Goal: Transaction & Acquisition: Purchase product/service

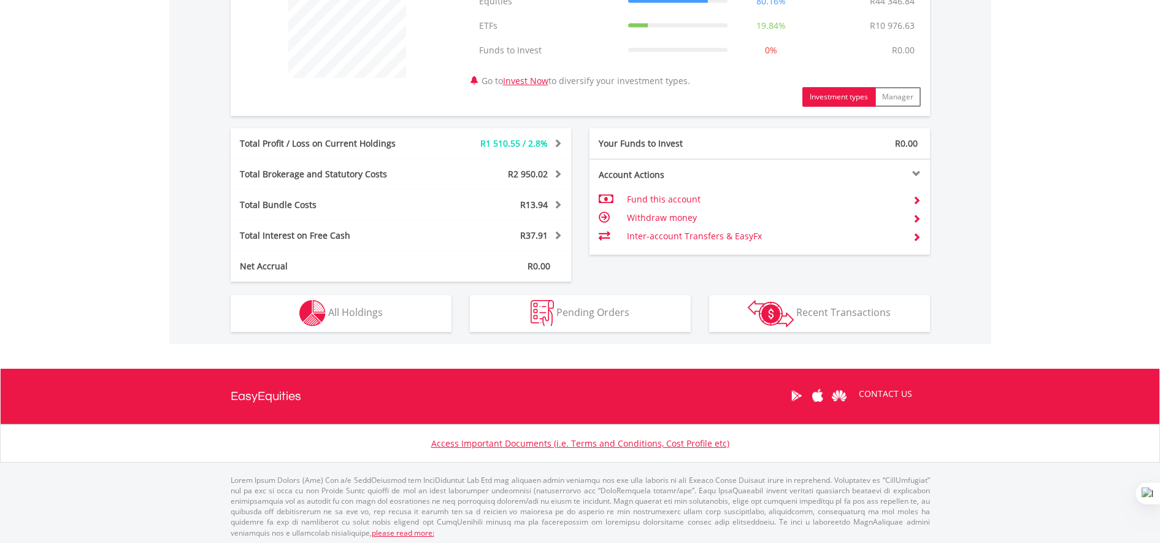
scroll to position [520, 0]
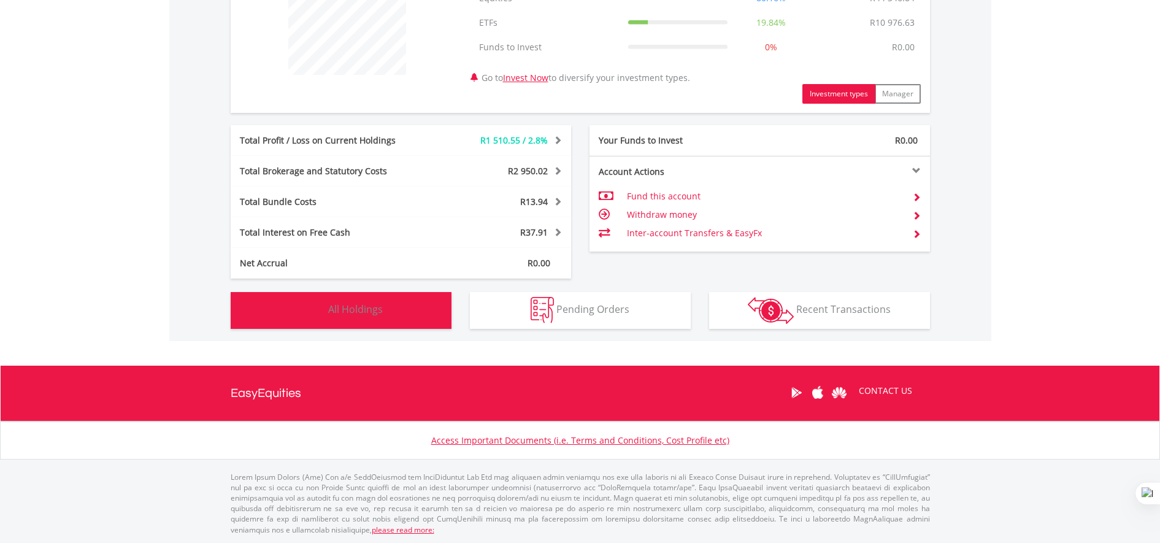
click at [386, 324] on button "Holdings All Holdings" at bounding box center [341, 310] width 221 height 37
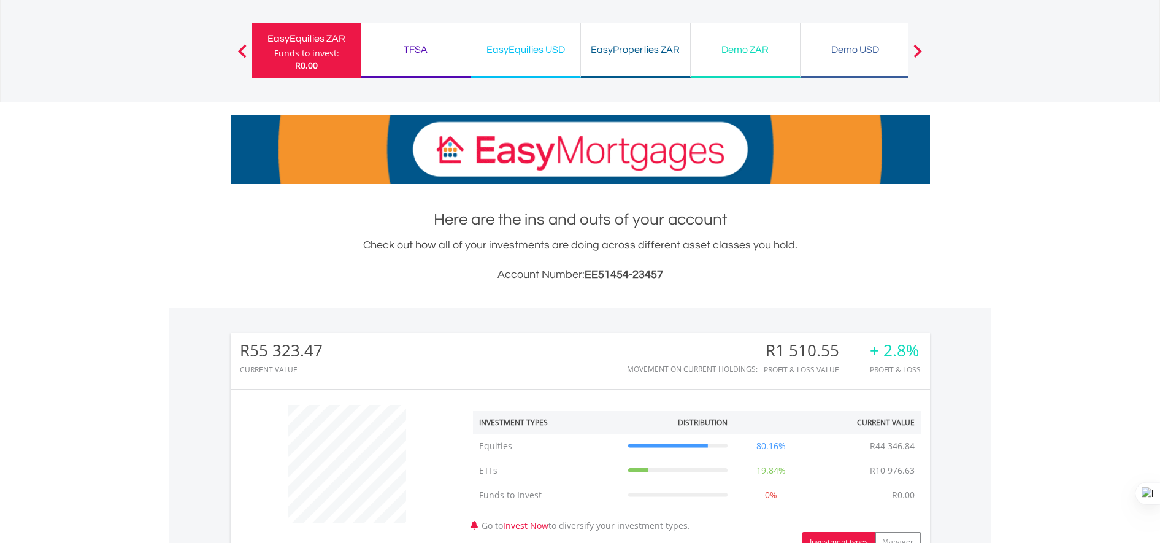
scroll to position [77, 0]
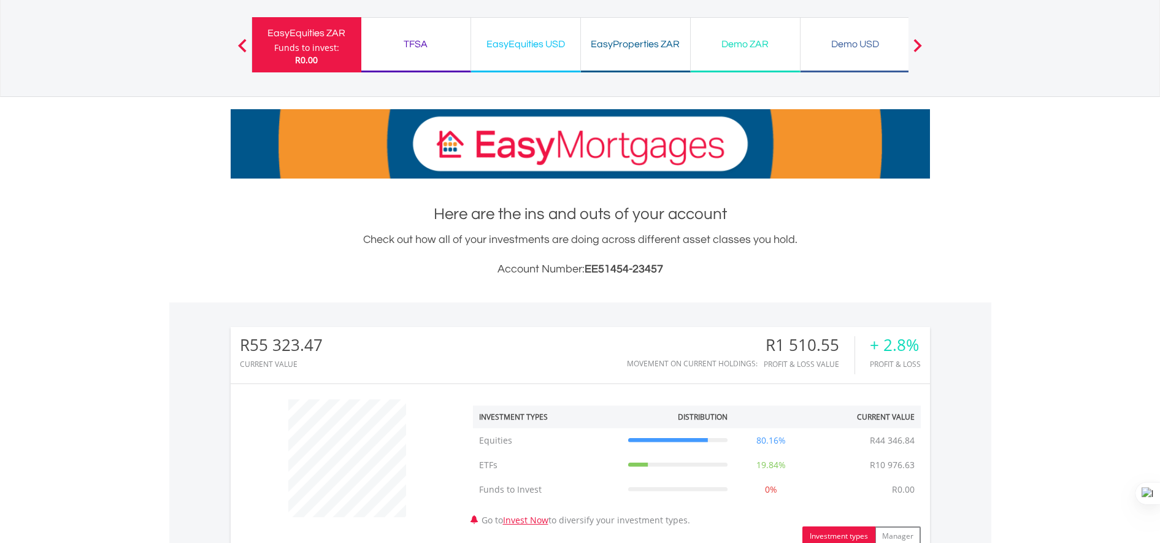
click at [528, 42] on div "EasyEquities USD" at bounding box center [525, 44] width 94 height 17
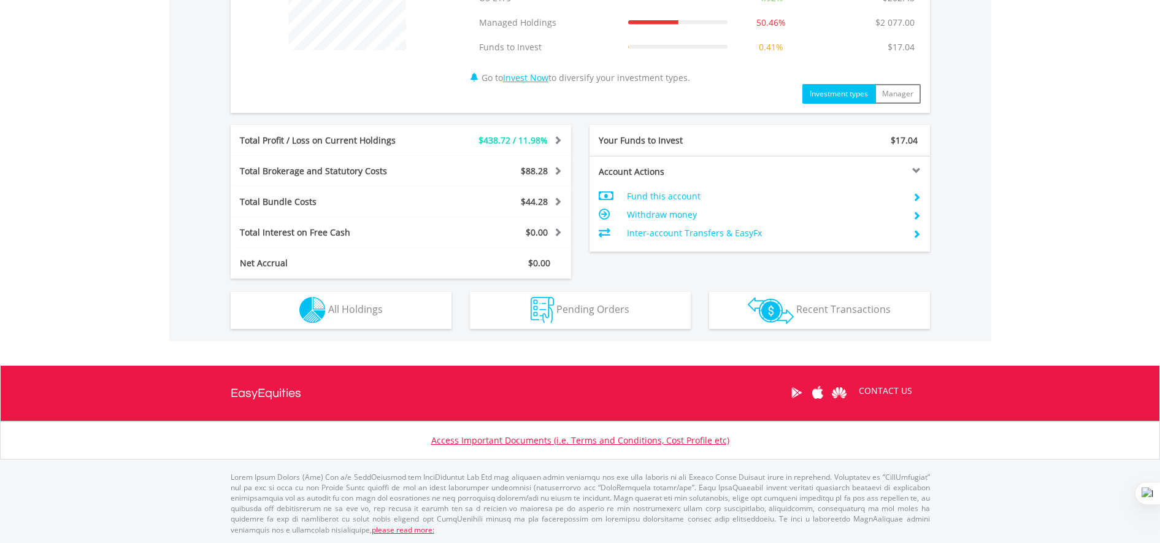
scroll to position [497, 0]
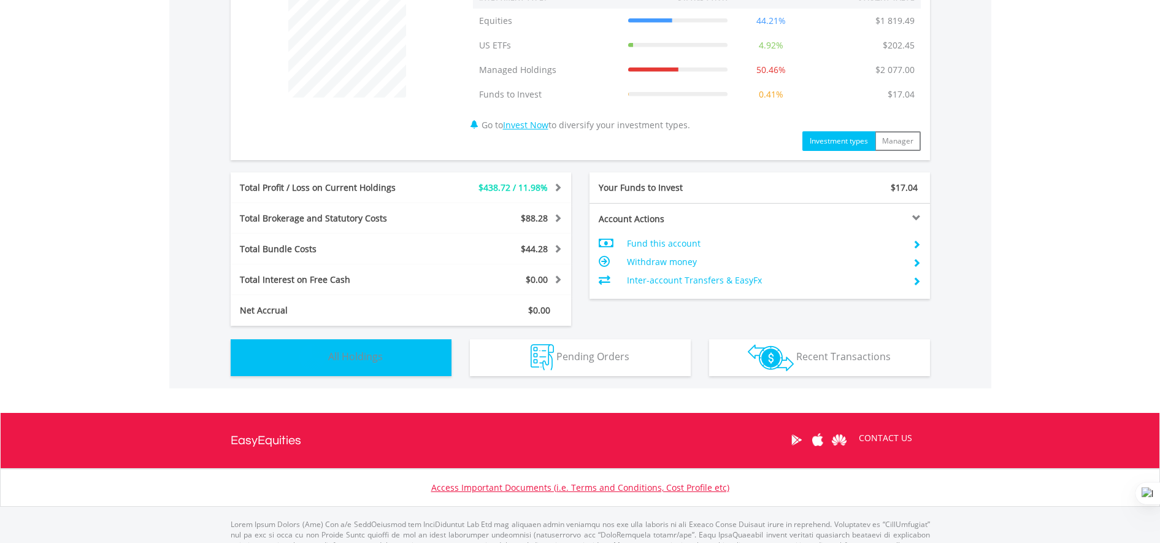
click at [396, 356] on button "Holdings All Holdings" at bounding box center [341, 357] width 221 height 37
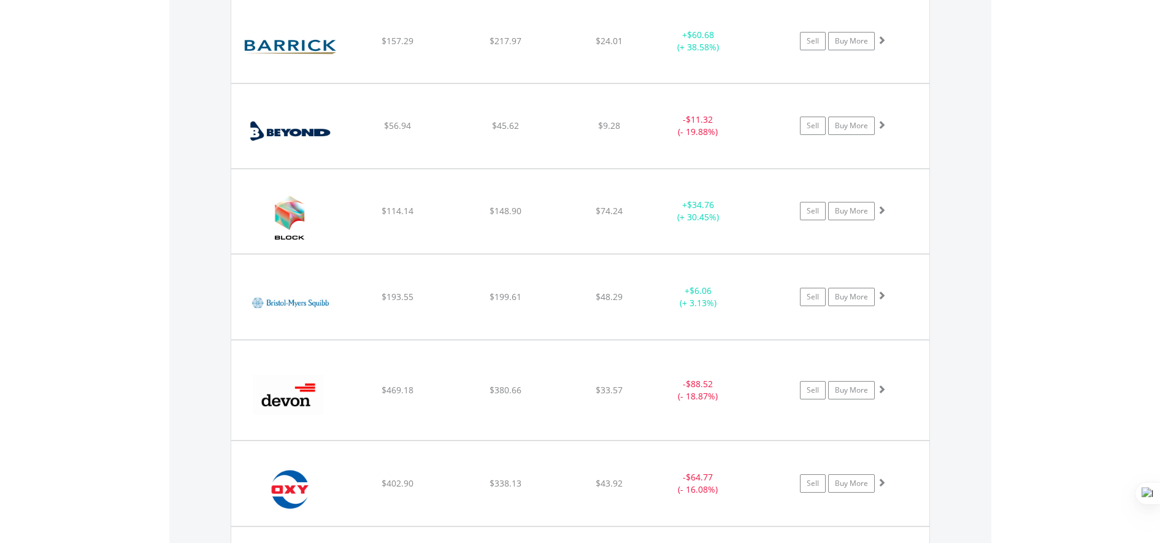
scroll to position [1103, 0]
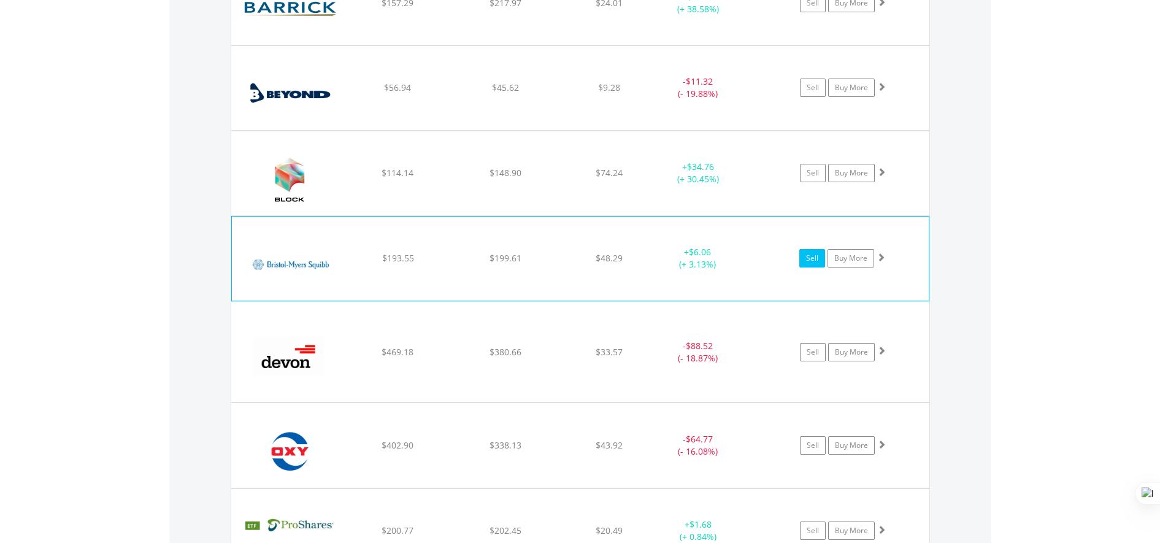
click at [812, 259] on link "Sell" at bounding box center [812, 258] width 26 height 18
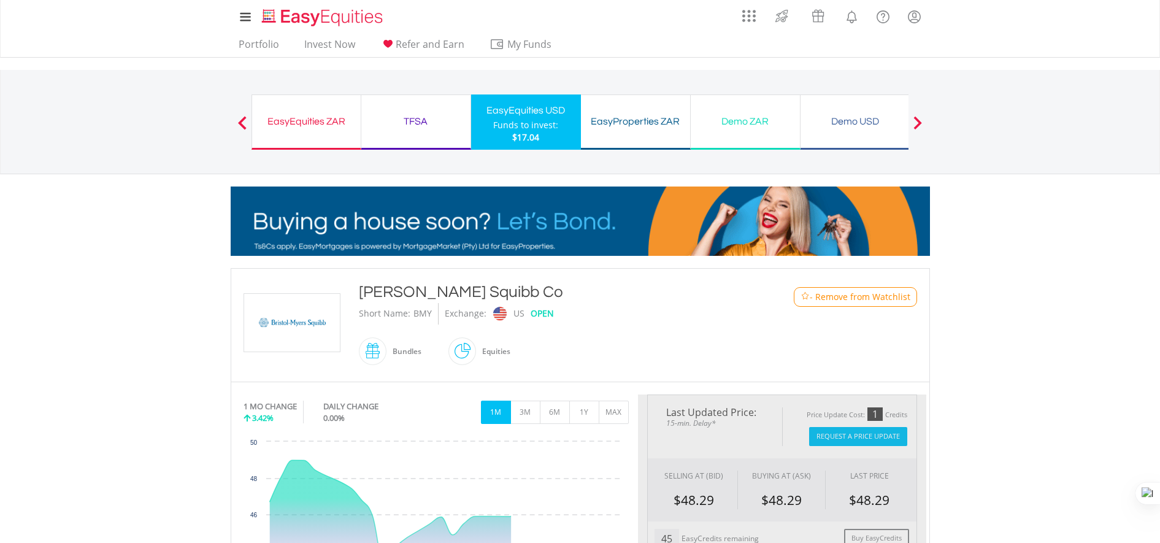
type input "******"
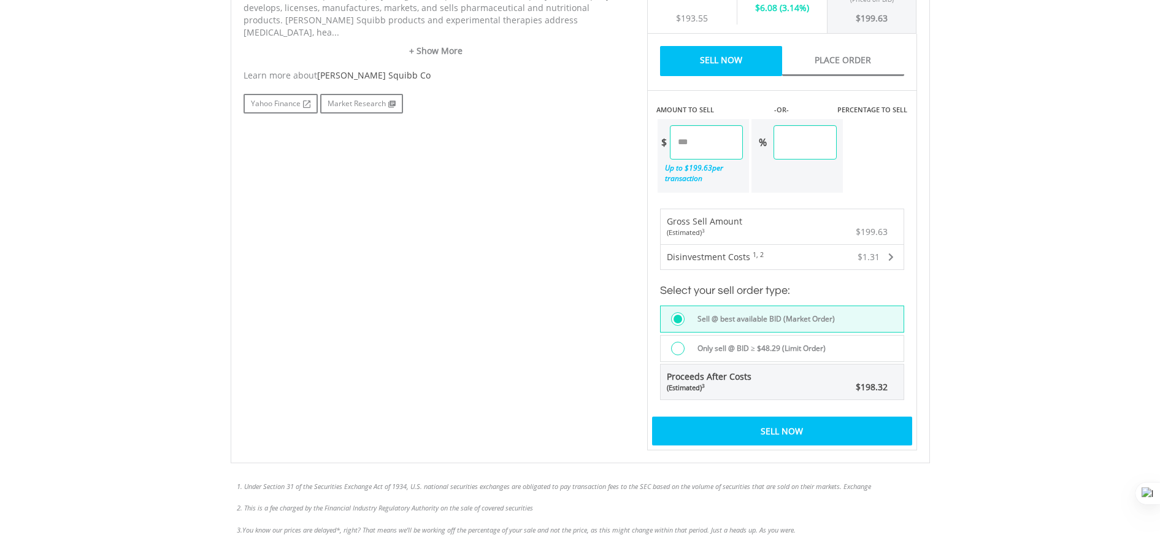
scroll to position [658, 0]
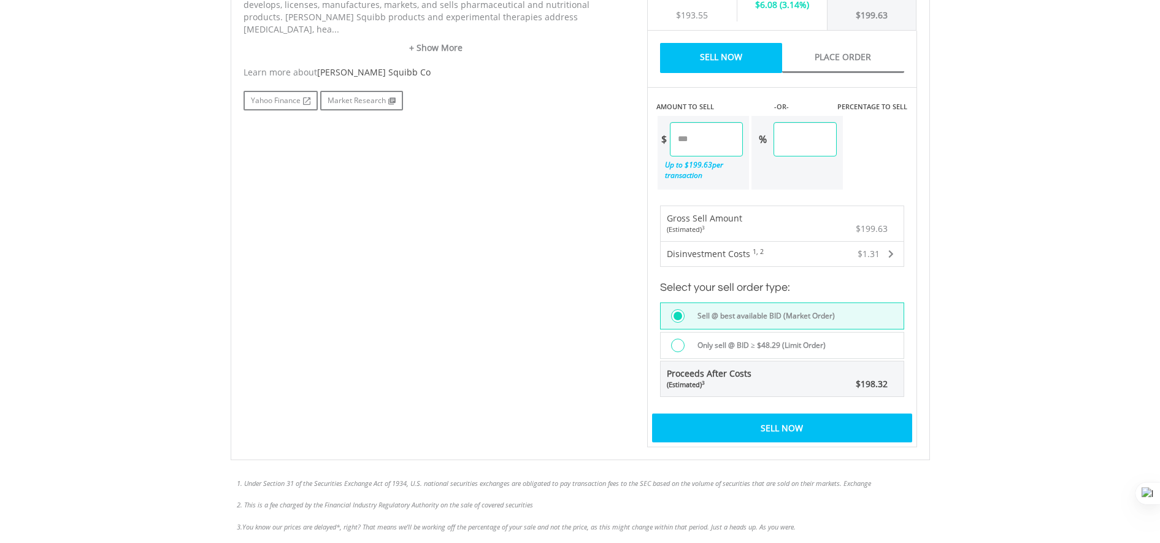
click at [796, 431] on div "Sell Now" at bounding box center [782, 427] width 260 height 28
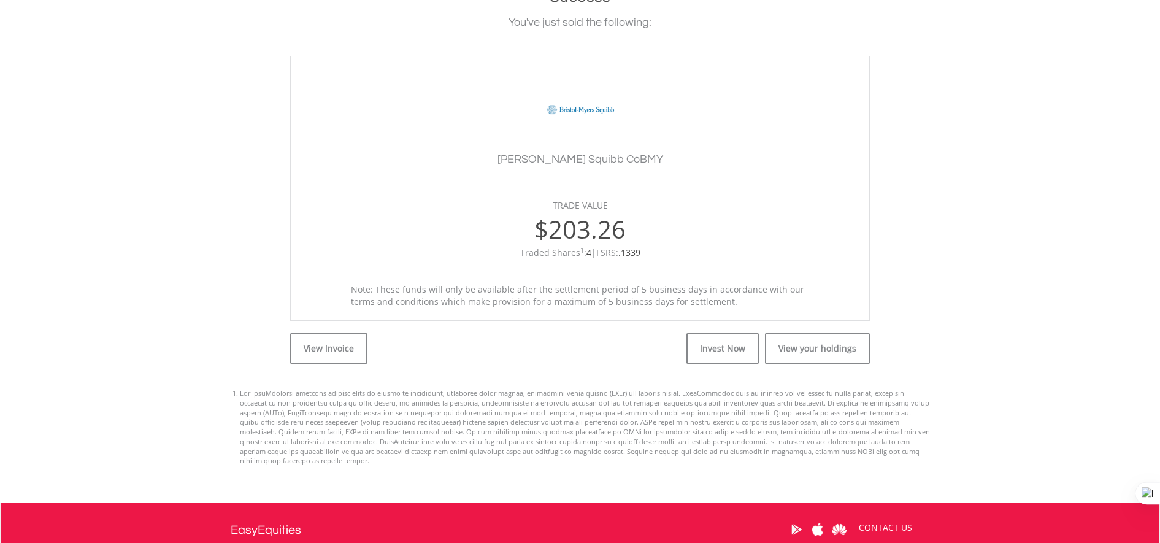
scroll to position [299, 0]
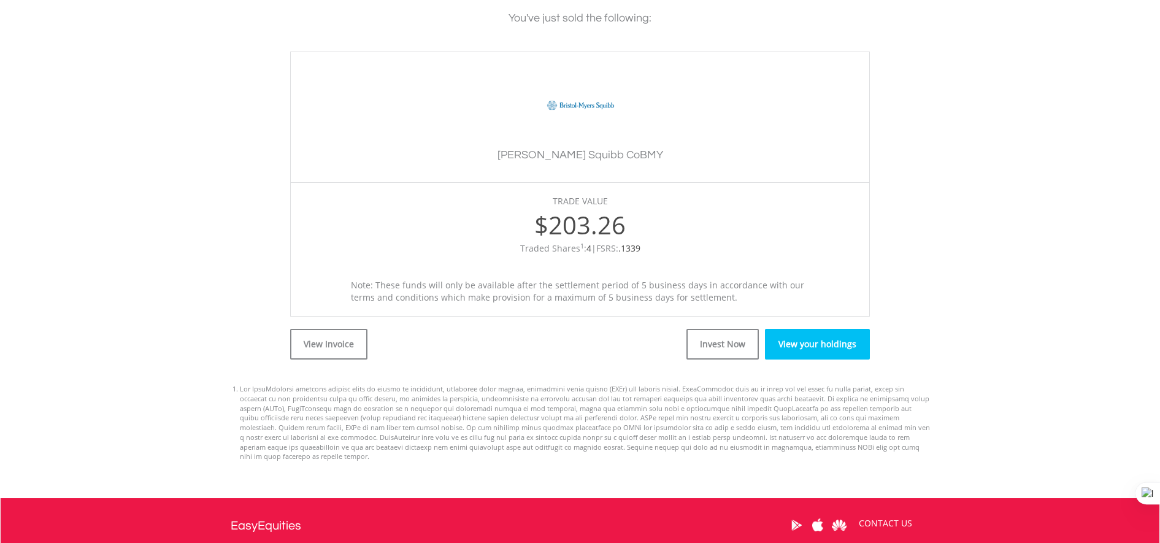
click at [820, 348] on link "View your holdings" at bounding box center [817, 344] width 105 height 31
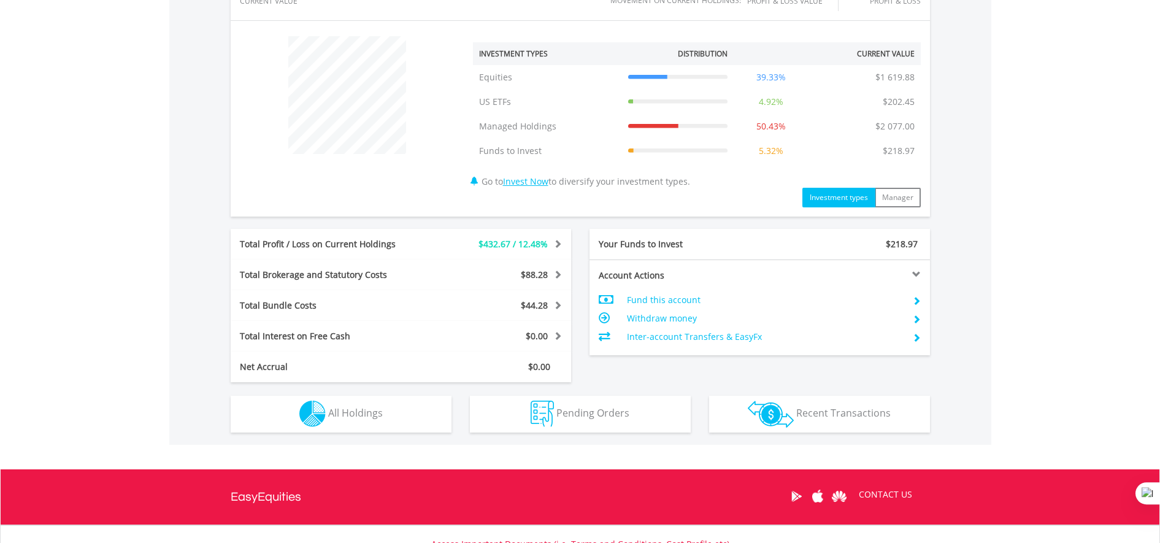
scroll to position [448, 0]
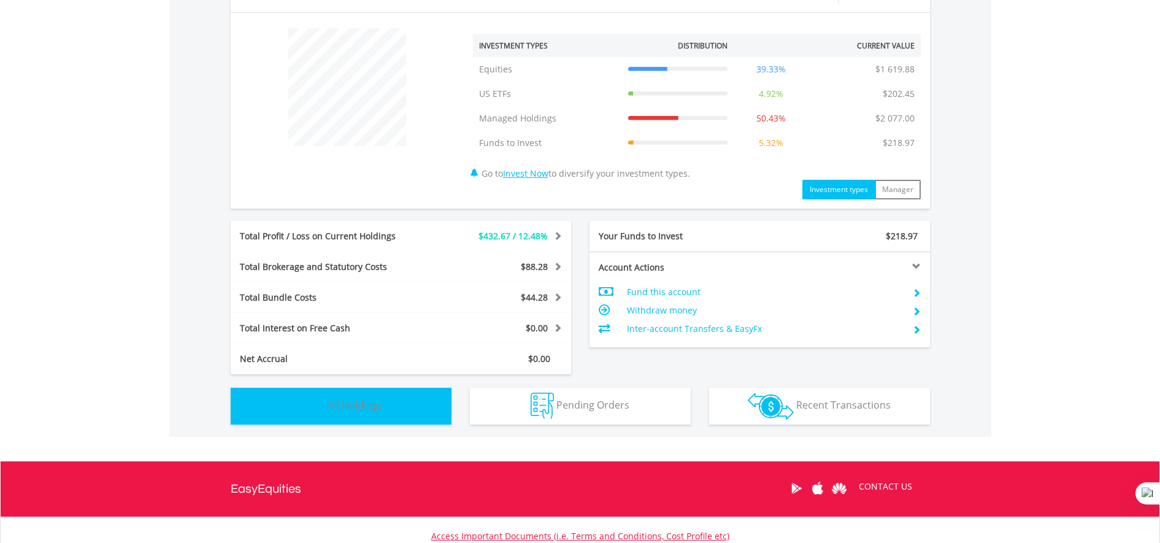
click at [394, 405] on button "Holdings All Holdings" at bounding box center [341, 406] width 221 height 37
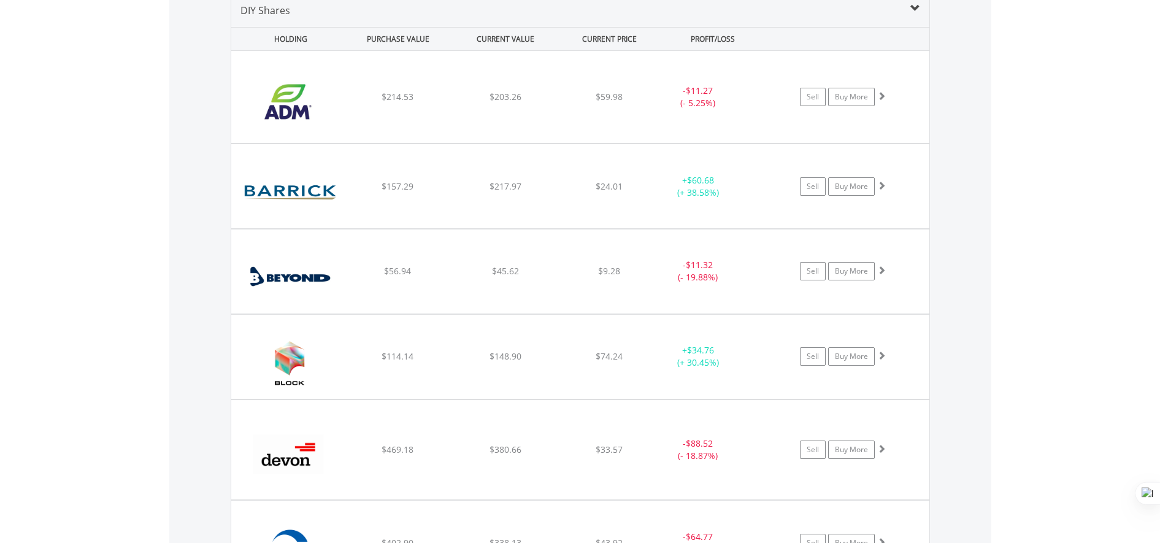
scroll to position [900, 0]
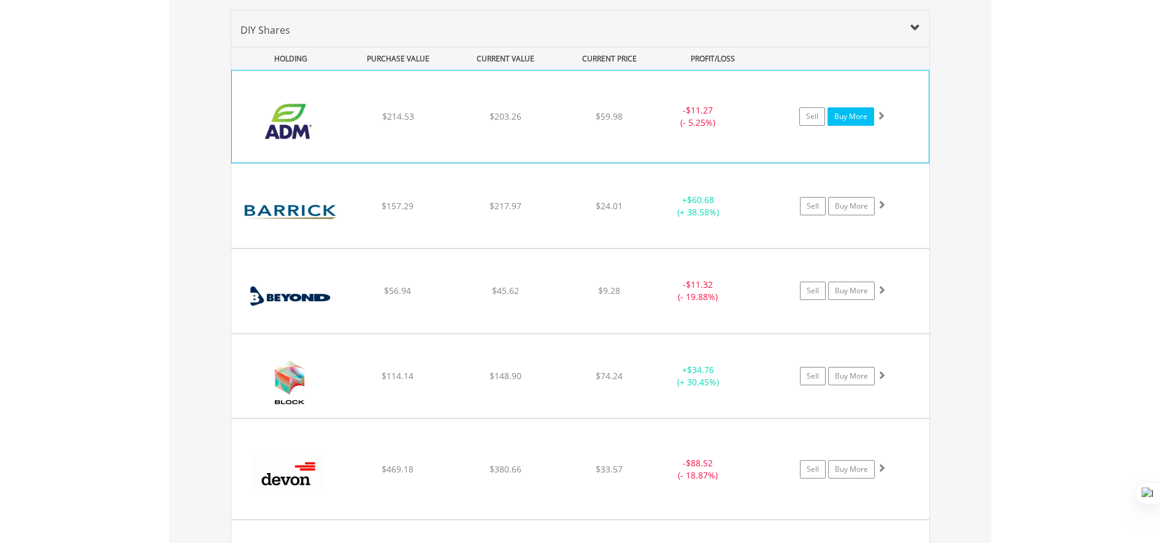
click at [849, 115] on link "Buy More" at bounding box center [850, 116] width 47 height 18
